Goal: Task Accomplishment & Management: Use online tool/utility

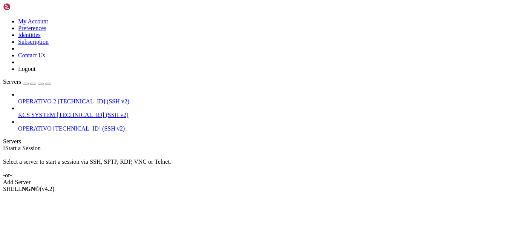
click at [74, 98] on span "[TECHNICAL_ID] (SSH v2)" at bounding box center [94, 101] width 72 height 6
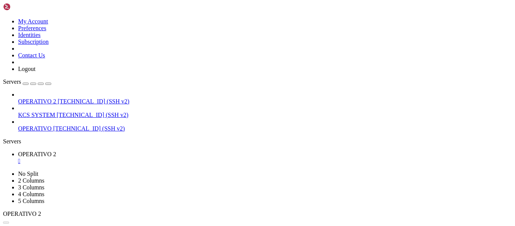
click at [56, 151] on span "OPERATIVO 2" at bounding box center [37, 154] width 38 height 6
click at [18, 164] on icon at bounding box center [18, 167] width 0 height 6
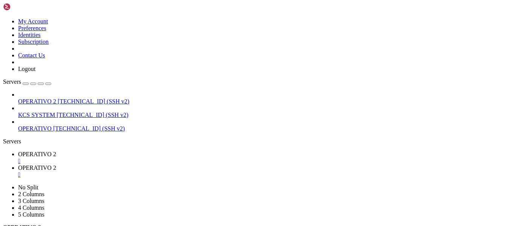
scroll to position [196, 0]
type input "/home/ubuntu/82-app"
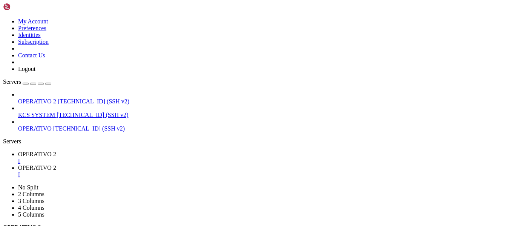
click at [129, 151] on link "OPERATIVO 2 " at bounding box center [265, 158] width 494 height 14
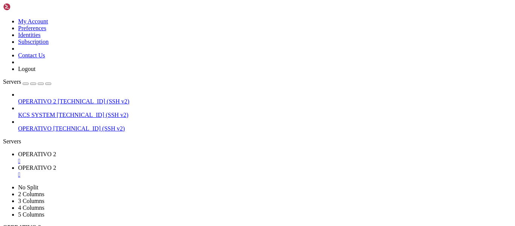
click at [123, 151] on link "OPERATIVO 2 " at bounding box center [265, 158] width 494 height 14
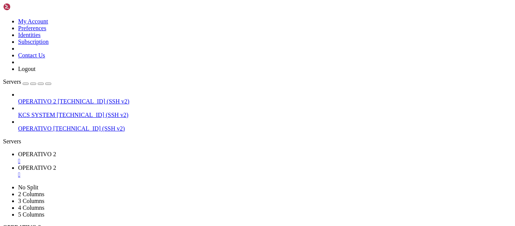
scroll to position [596, 0]
click at [145, 158] on div "" at bounding box center [265, 161] width 494 height 7
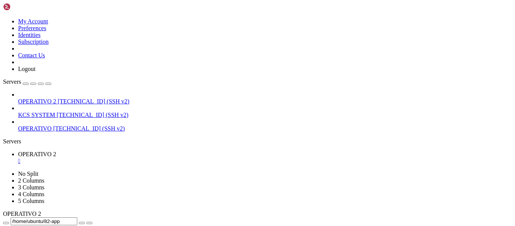
click at [145, 158] on div "" at bounding box center [265, 161] width 494 height 7
